Goal: Information Seeking & Learning: Learn about a topic

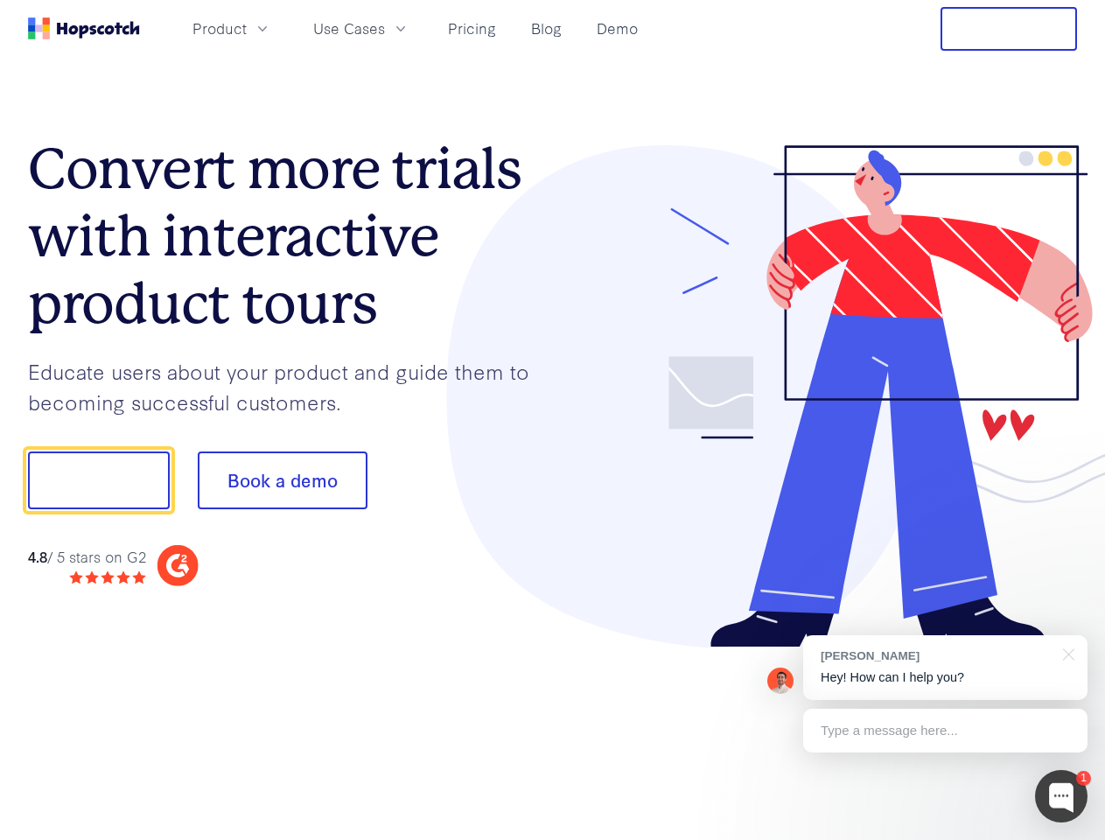
click at [553, 420] on div at bounding box center [815, 396] width 525 height 503
click at [247, 28] on span "Product" at bounding box center [220, 29] width 54 height 22
click at [385, 28] on span "Use Cases" at bounding box center [349, 29] width 72 height 22
click at [1009, 29] on button "Free Trial" at bounding box center [1009, 29] width 137 height 44
click at [98, 480] on button "Show me!" at bounding box center [99, 481] width 142 height 58
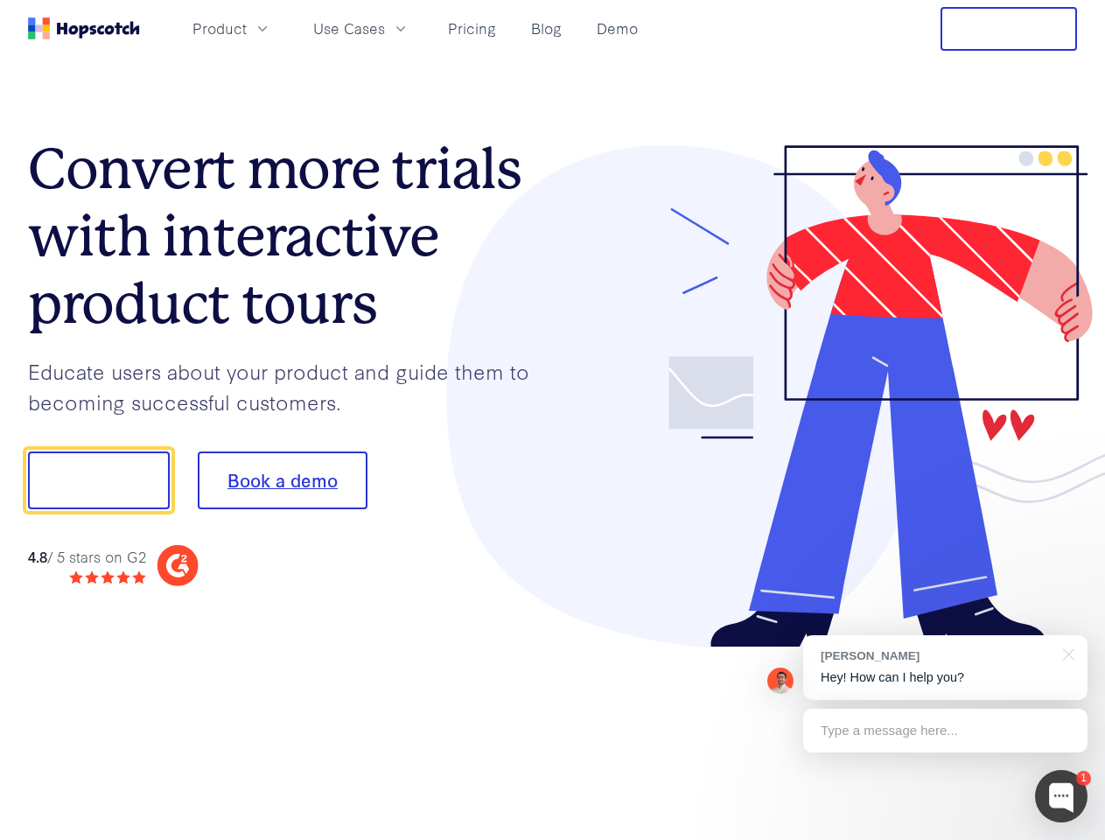
click at [282, 480] on button "Book a demo" at bounding box center [283, 481] width 170 height 58
click at [1061, 796] on div at bounding box center [1061, 796] width 53 height 53
click at [945, 668] on div "[PERSON_NAME] Hey! How can I help you?" at bounding box center [945, 667] width 284 height 65
click at [1066, 653] on div at bounding box center [924, 595] width 328 height 349
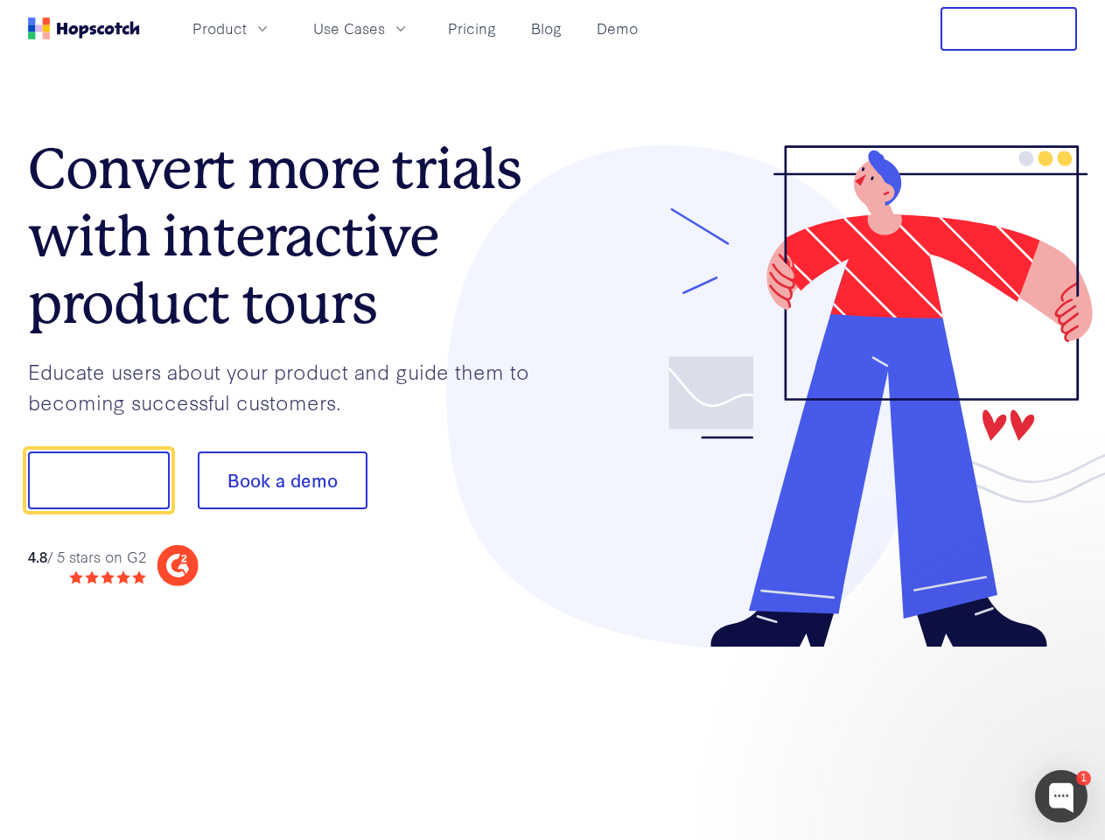
click at [945, 731] on div at bounding box center [924, 595] width 328 height 349
